Goal: Information Seeking & Learning: Learn about a topic

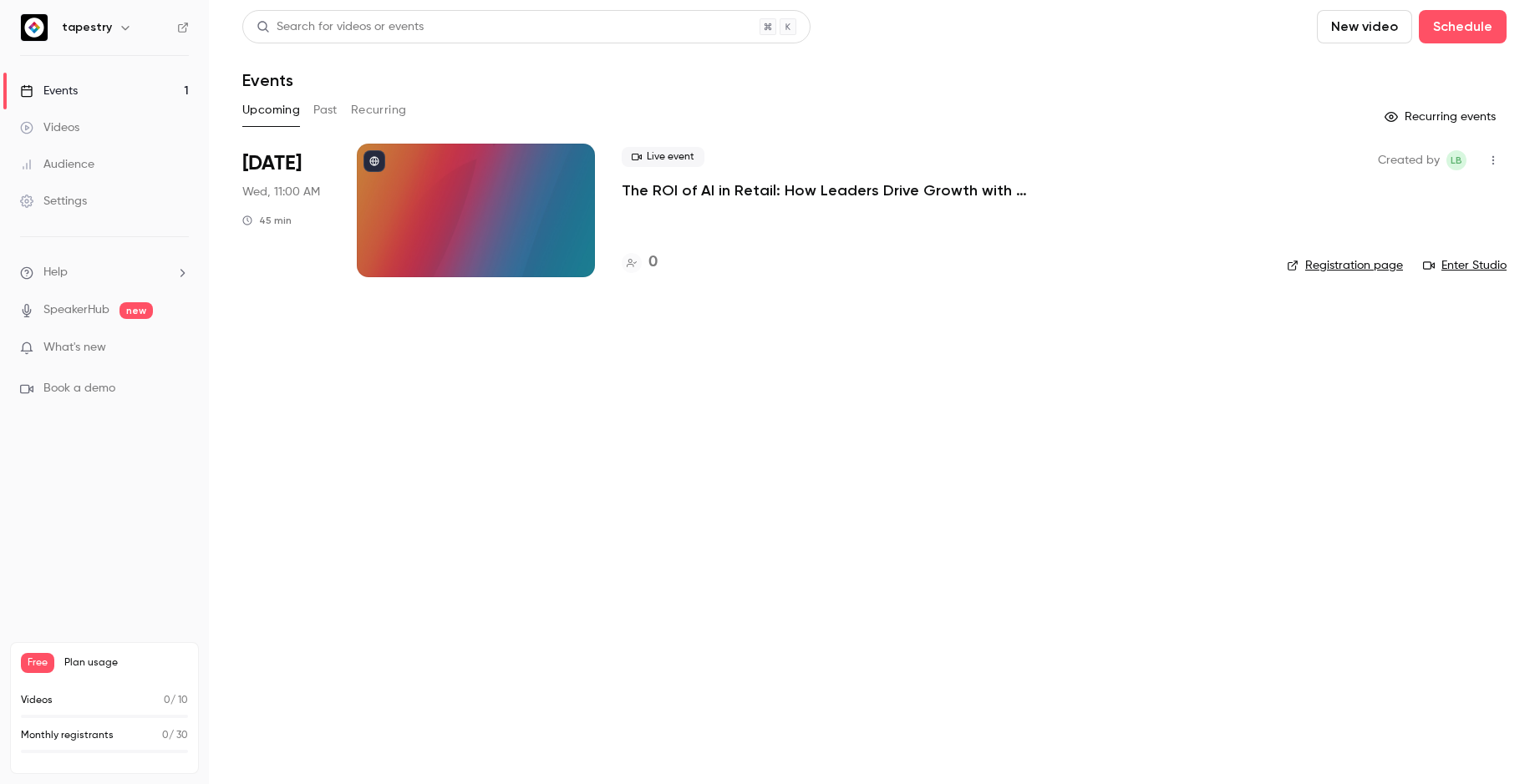
click at [523, 223] on div at bounding box center [476, 211] width 238 height 134
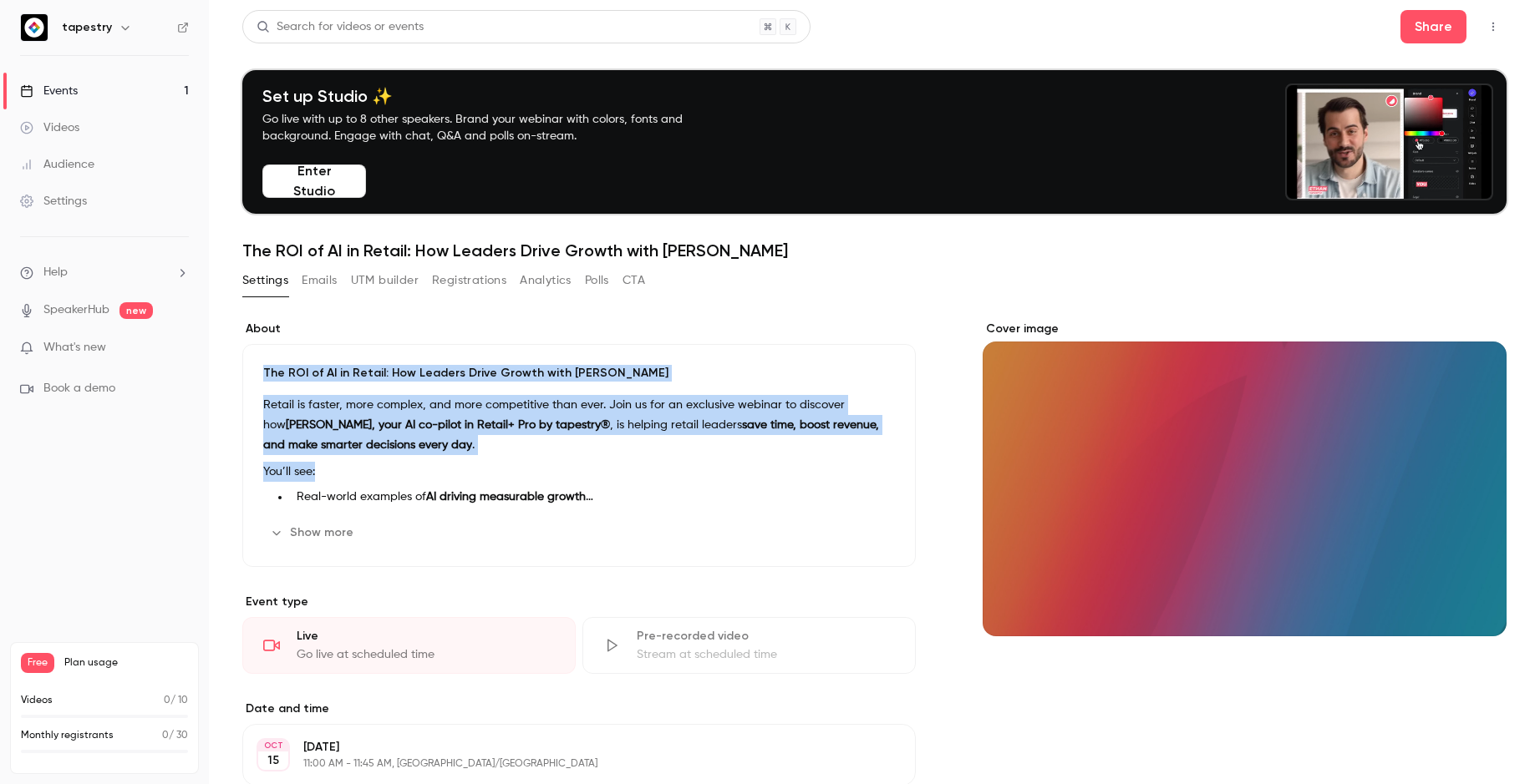
drag, startPoint x: 423, startPoint y: 351, endPoint x: 558, endPoint y: 464, distance: 176.1
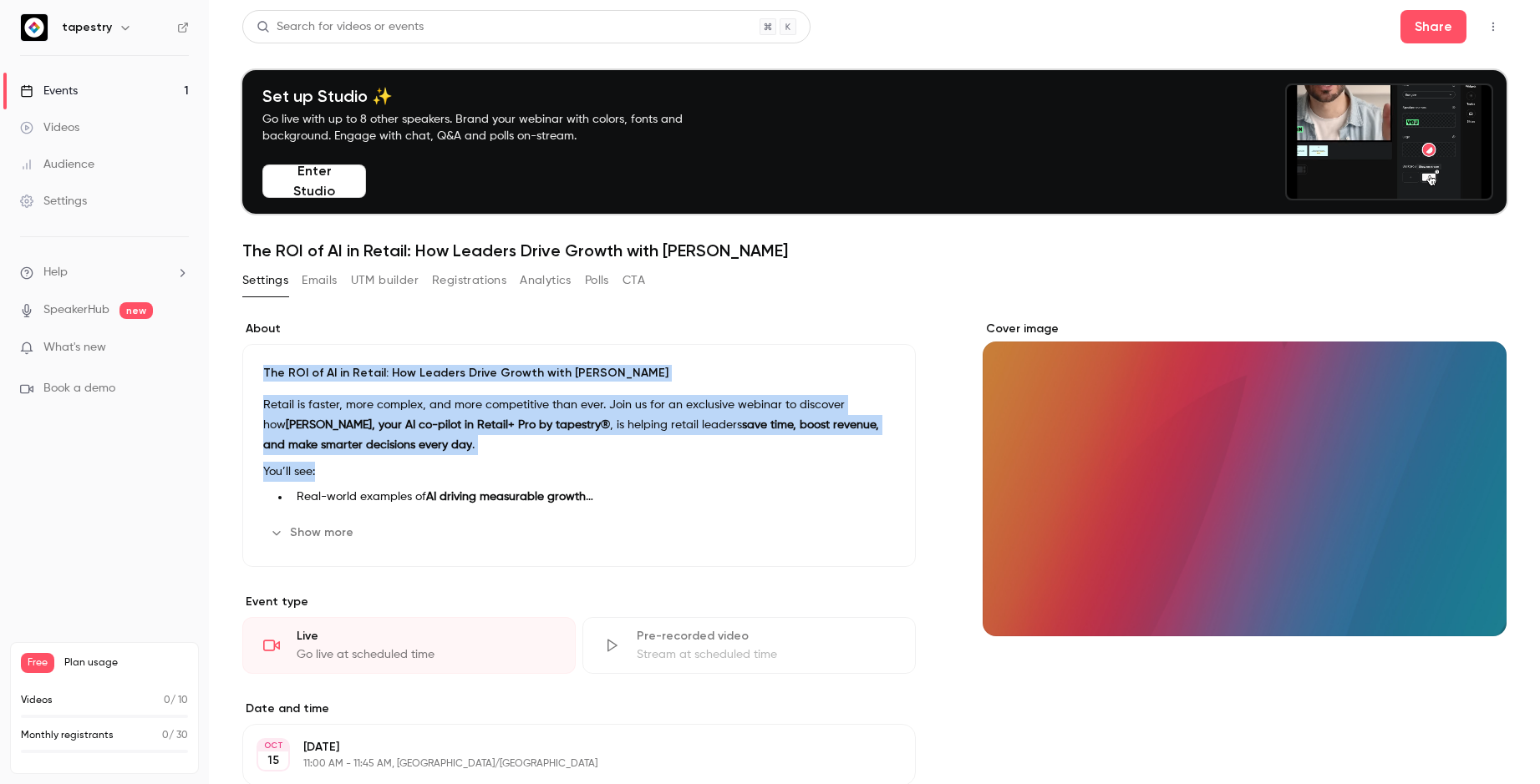
click at [558, 464] on div "The ROI of AI in Retail: How Leaders Drive Growth with [PERSON_NAME] is faster,…" at bounding box center [578, 455] width 673 height 223
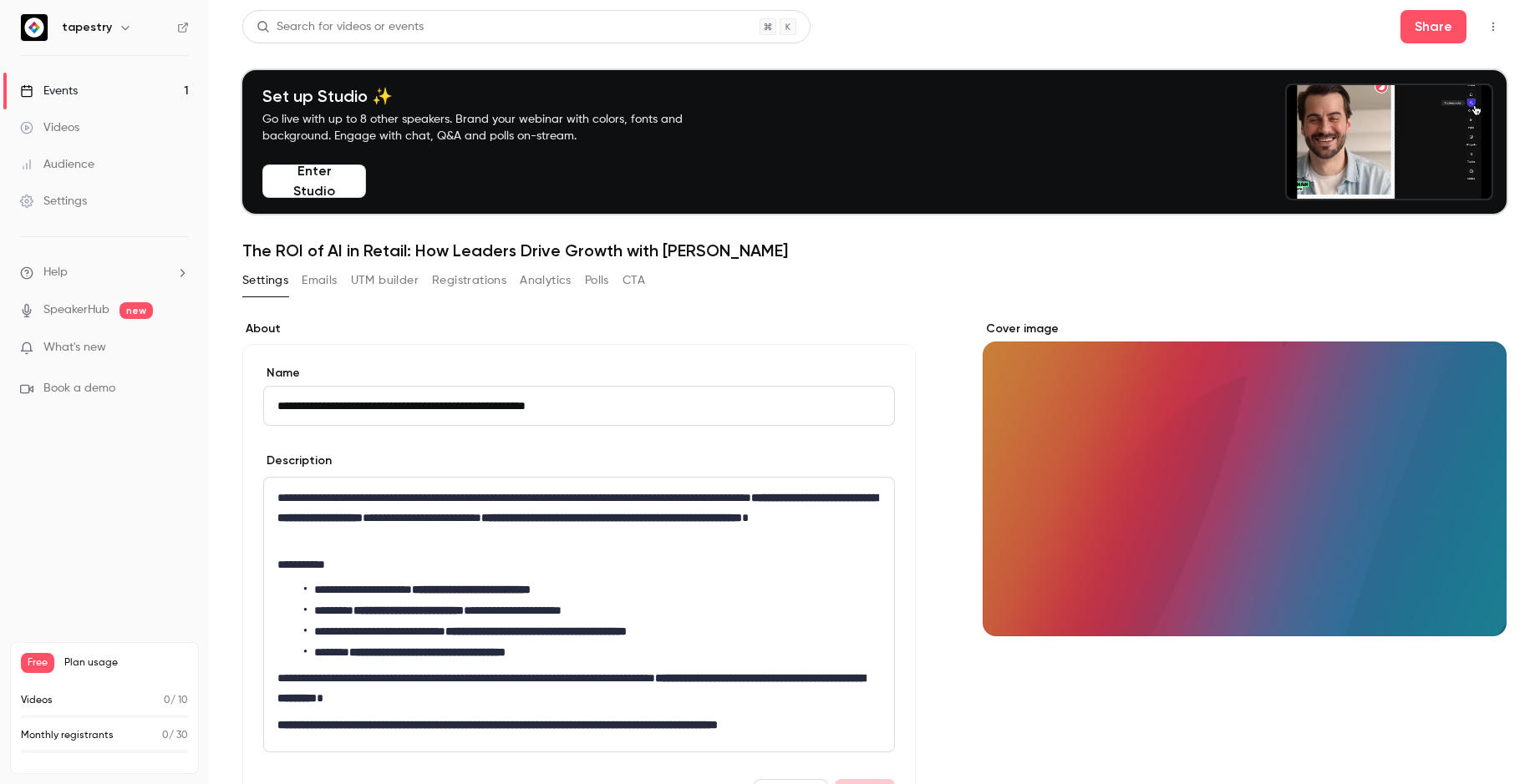
scroll to position [8, 0]
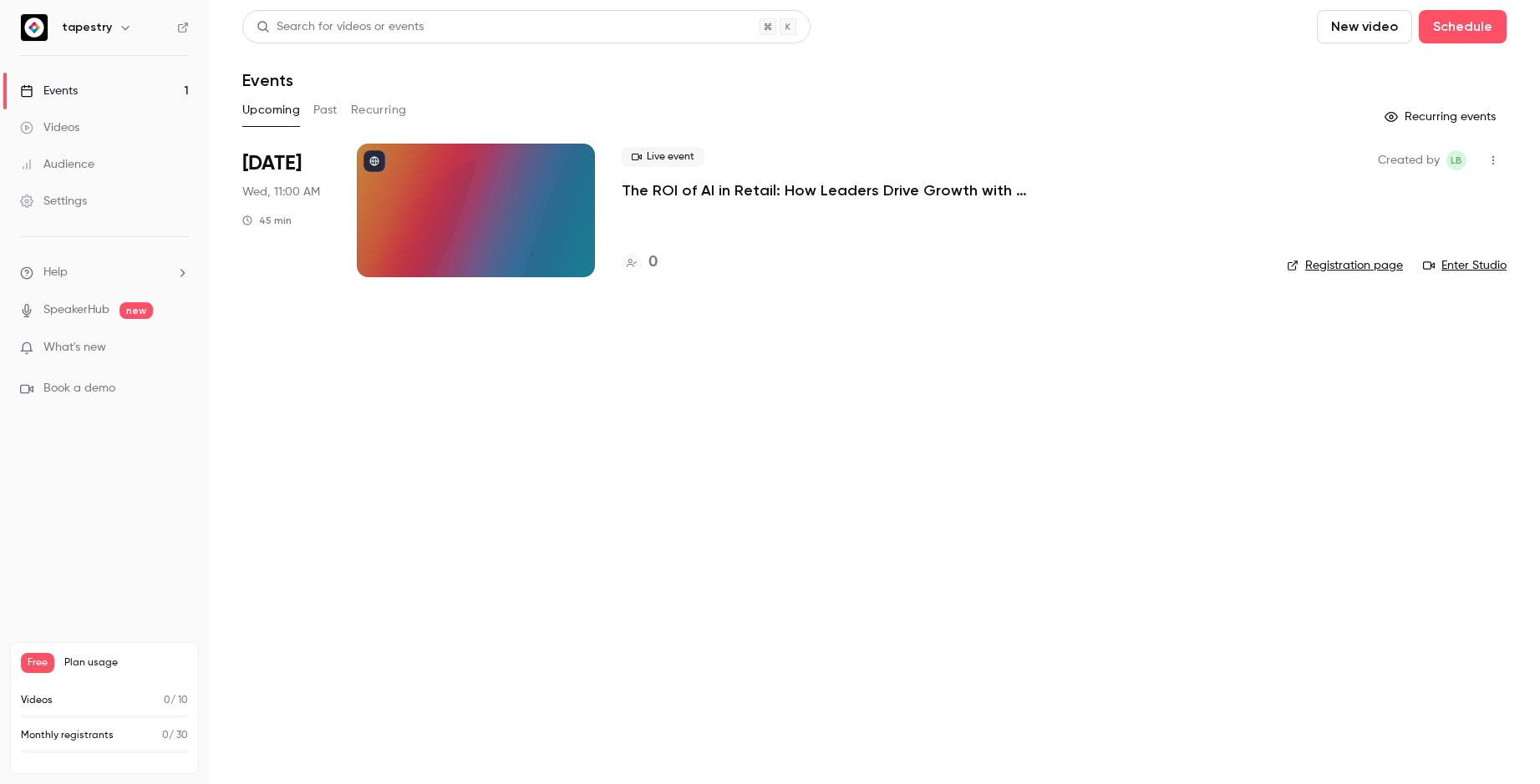
click at [750, 355] on main "Search for videos or events New video Schedule Events Upcoming Past Recurring R…" at bounding box center [874, 392] width 1331 height 784
drag, startPoint x: 747, startPoint y: 407, endPoint x: 736, endPoint y: 422, distance: 18.6
click at [736, 422] on main "Search for videos or events New video Schedule Events Upcoming Past Recurring R…" at bounding box center [874, 392] width 1331 height 784
drag, startPoint x: 810, startPoint y: 411, endPoint x: 761, endPoint y: 434, distance: 54.1
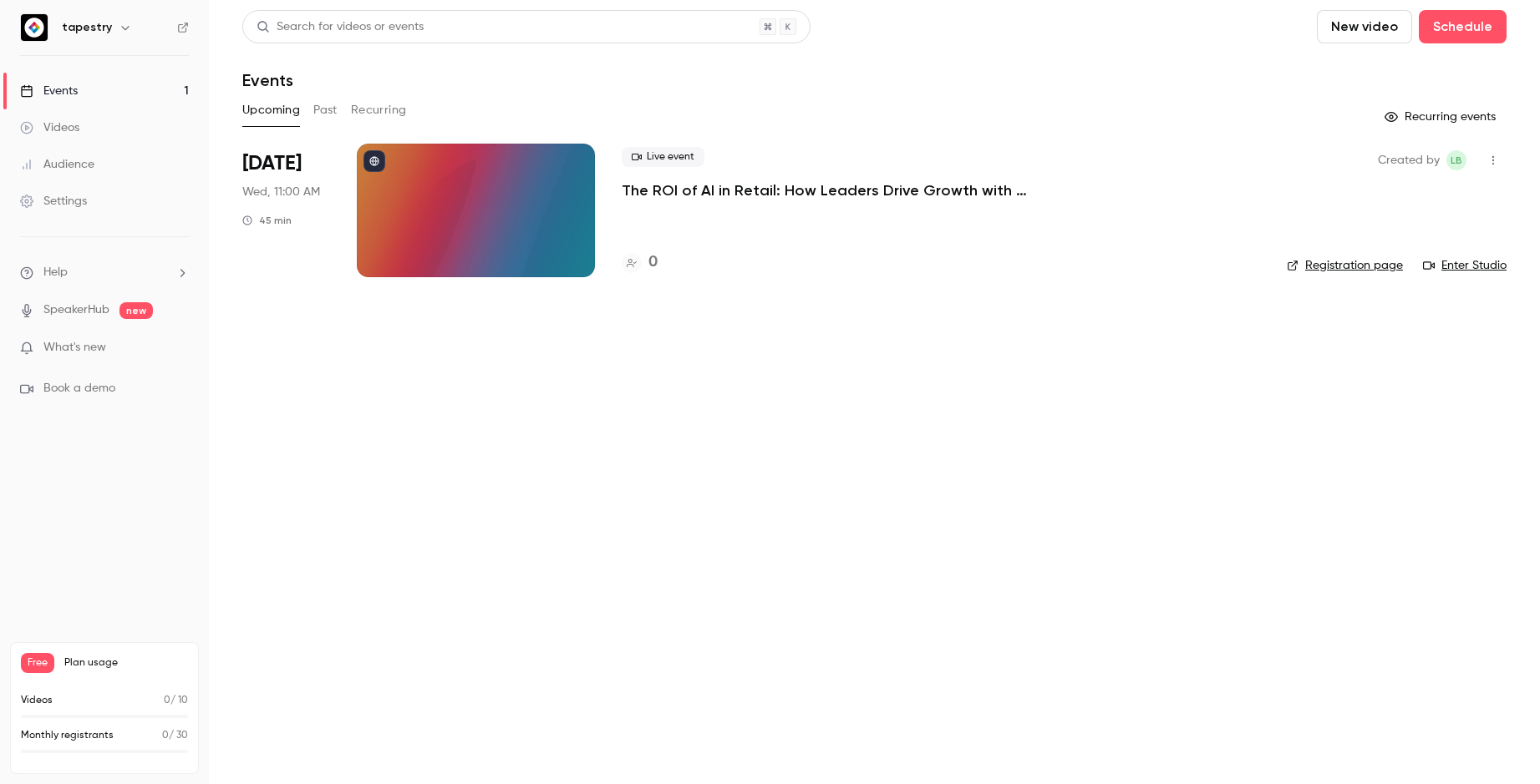
click at [761, 434] on main "Search for videos or events New video Schedule Events Upcoming Past Recurring R…" at bounding box center [874, 392] width 1331 height 784
drag, startPoint x: 761, startPoint y: 434, endPoint x: 727, endPoint y: 407, distance: 43.4
click at [756, 431] on main "Search for videos or events New video Schedule Events Upcoming Past Recurring R…" at bounding box center [874, 392] width 1331 height 784
drag, startPoint x: 240, startPoint y: 150, endPoint x: 811, endPoint y: 351, distance: 605.3
click at [809, 351] on main "Search for videos or events New video Schedule Events Upcoming Past Recurring R…" at bounding box center [874, 392] width 1331 height 784
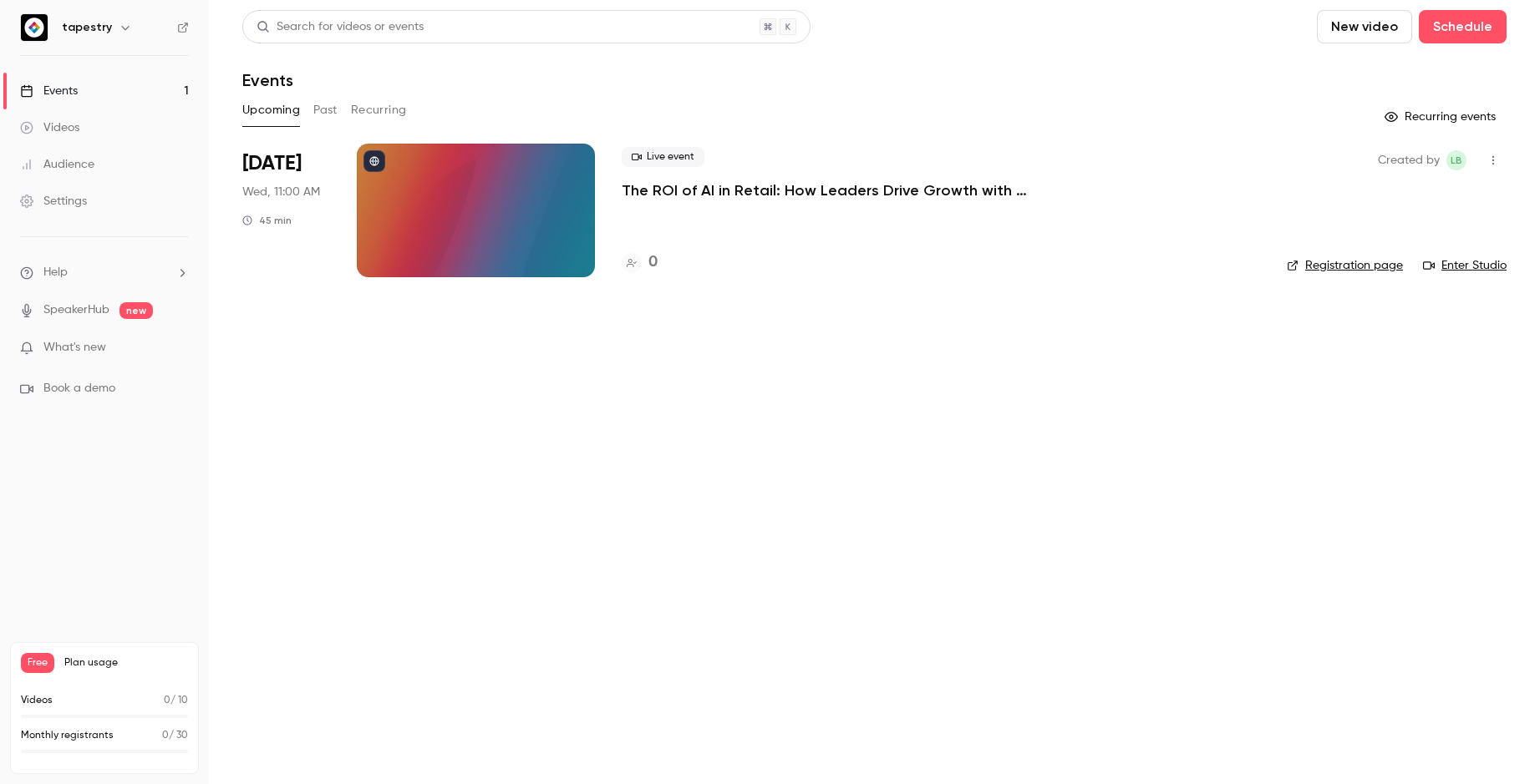
click at [811, 351] on main "Search for videos or events New video Schedule Events Upcoming Past Recurring R…" at bounding box center [874, 392] width 1331 height 784
